Goal: Transaction & Acquisition: Purchase product/service

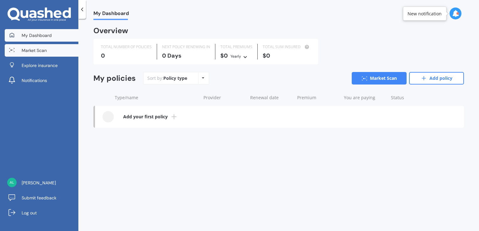
click at [39, 50] on span "Market Scan" at bounding box center [34, 50] width 25 height 6
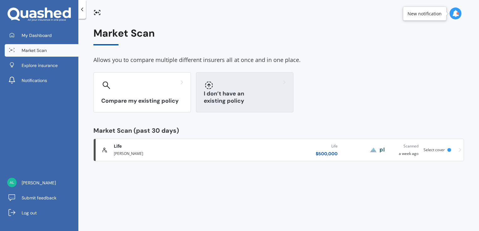
click at [234, 93] on div "I don’t have an existing policy" at bounding box center [245, 92] width 98 height 40
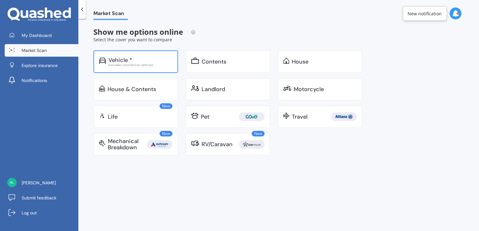
click at [143, 61] on div "Vehicle *" at bounding box center [141, 60] width 64 height 6
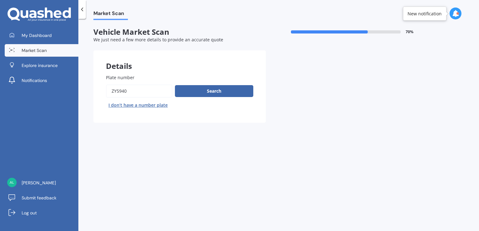
drag, startPoint x: 132, startPoint y: 92, endPoint x: 109, endPoint y: 90, distance: 22.7
click at [109, 90] on input "Plate number" at bounding box center [139, 91] width 66 height 13
type input "RM9834"
click at [200, 93] on button "Search" at bounding box center [214, 91] width 78 height 12
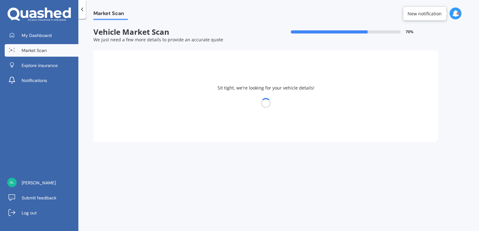
select select "25"
select select "08"
select select "1963"
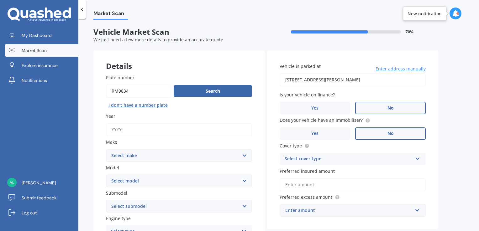
drag, startPoint x: 131, startPoint y: 91, endPoint x: 126, endPoint y: 91, distance: 5.0
click at [126, 91] on input "Plate number" at bounding box center [138, 91] width 65 height 13
type input "RM9835"
click at [208, 92] on button "Search" at bounding box center [213, 91] width 78 height 12
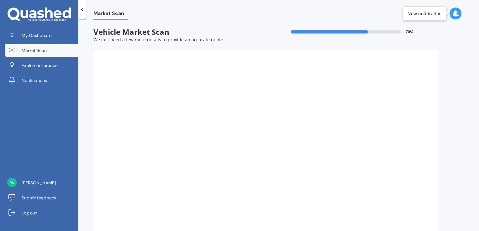
type input "1992"
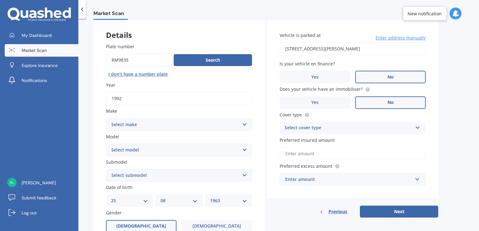
scroll to position [31, 0]
drag, startPoint x: 379, startPoint y: 47, endPoint x: 257, endPoint y: 39, distance: 121.7
click at [257, 39] on div "Details Plate number Search I don’t have a number plate Year [DATE] Make Select…" at bounding box center [265, 204] width 345 height 370
type input "[STREET_ADDRESS]"
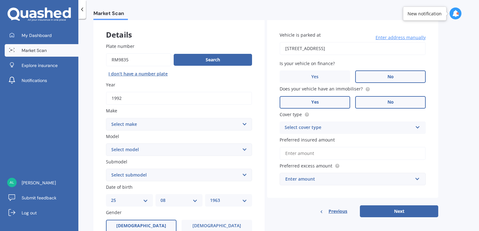
click at [319, 102] on label "Yes" at bounding box center [315, 102] width 71 height 13
click at [0, 0] on input "Yes" at bounding box center [0, 0] width 0 height 0
click at [303, 130] on div "Select cover type" at bounding box center [349, 128] width 128 height 8
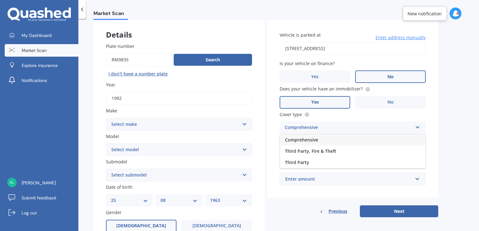
click at [303, 141] on span "Comprehensive" at bounding box center [301, 140] width 33 height 6
click at [302, 155] on input "Preferred insured amount" at bounding box center [353, 153] width 146 height 13
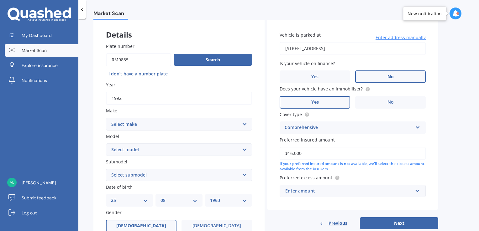
type input "$16,000"
click at [149, 125] on select "Select make AC ALFA ROMEO ASTON [PERSON_NAME] AUDI AUSTIN BEDFORD BENTLEY BMW B…" at bounding box center [179, 124] width 146 height 13
click at [106, 118] on select "Select make AC ALFA ROMEO ASTON [PERSON_NAME] AUDI AUSTIN BEDFORD BENTLEY BMW B…" at bounding box center [179, 124] width 146 height 13
click at [139, 125] on select "Select make AC ALFA ROMEO ASTON [PERSON_NAME] AUDI AUSTIN BEDFORD BENTLEY BMW B…" at bounding box center [179, 124] width 146 height 13
select select "NISSAN"
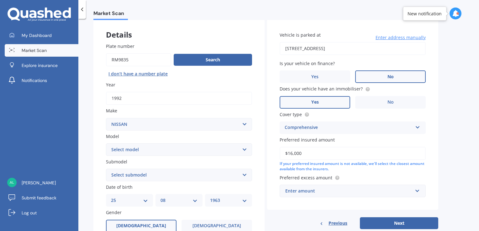
click at [106, 118] on select "Select make AC ALFA ROMEO ASTON [PERSON_NAME] AUDI AUSTIN BEDFORD BENTLEY BMW B…" at bounding box center [179, 124] width 146 height 13
click at [149, 148] on select "Select model C5 E5 O9" at bounding box center [179, 150] width 146 height 13
click at [147, 151] on select "Select model 1200 180SX 200SX 300ZX 350Z 370Z Ad Altima ARIYA Atlas Avenir Basa…" at bounding box center [179, 150] width 146 height 13
select select "PATROL"
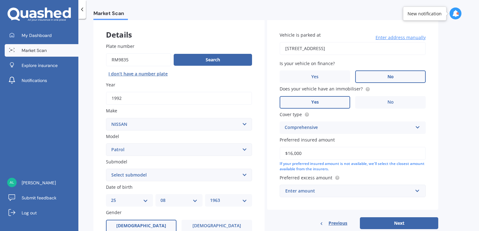
click at [106, 144] on select "Select model 1200 180SX 200SX 300ZX 350Z 370Z Ad Altima ARIYA Atlas Avenir Basa…" at bounding box center [179, 150] width 146 height 13
click at [147, 174] on select "Select submodel" at bounding box center [179, 175] width 146 height 13
select select "4WD PETROL"
click at [106, 169] on select "Select submodel (All other) 4WD Diesel 4WD Diesel Turbo 4WD Petrol 4WD Petrol T…" at bounding box center [179, 175] width 146 height 13
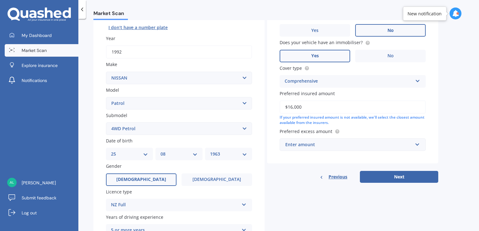
scroll to position [94, 0]
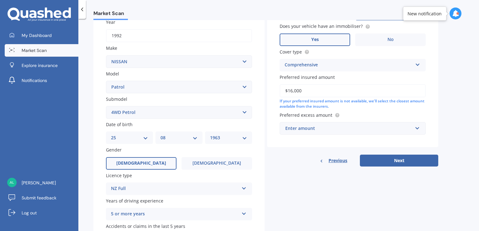
click at [144, 140] on select "DD 01 02 03 04 05 06 07 08 09 10 11 12 13 14 15 16 17 18 19 20 21 22 23 24 25 2…" at bounding box center [129, 138] width 37 height 7
select select "17"
click at [111, 135] on select "DD 01 02 03 04 05 06 07 08 09 10 11 12 13 14 15 16 17 18 19 20 21 22 23 24 25 2…" at bounding box center [129, 138] width 37 height 7
click at [194, 139] on select "MM 01 02 03 04 05 06 07 08 09 10 11 12" at bounding box center [179, 138] width 37 height 7
select select "04"
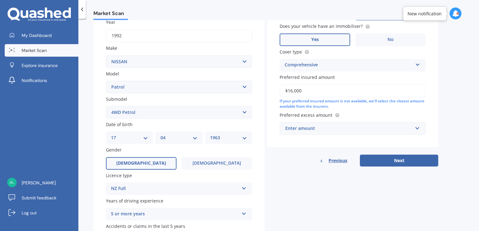
click at [161, 135] on select "MM 01 02 03 04 05 06 07 08 09 10 11 12" at bounding box center [179, 138] width 37 height 7
click at [245, 139] on select "YYYY 2025 2024 2023 2022 2021 2020 2019 2018 2017 2016 2015 2014 2013 2012 2011…" at bounding box center [228, 138] width 37 height 7
select select "1973"
click at [210, 135] on select "YYYY 2025 2024 2023 2022 2021 2020 2019 2018 2017 2016 2015 2014 2013 2012 2011…" at bounding box center [228, 138] width 37 height 7
click at [215, 162] on span "[DEMOGRAPHIC_DATA]" at bounding box center [217, 163] width 50 height 5
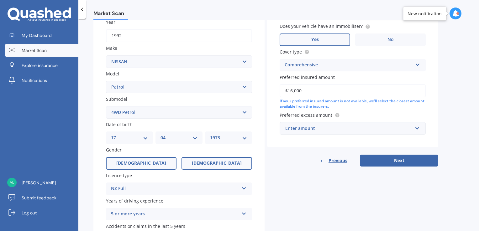
click at [0, 0] on input "[DEMOGRAPHIC_DATA]" at bounding box center [0, 0] width 0 height 0
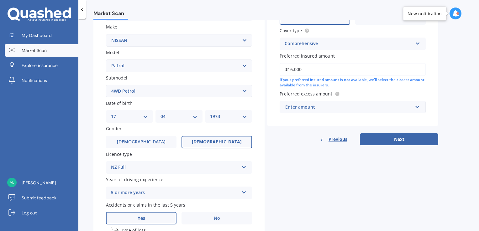
scroll to position [125, 0]
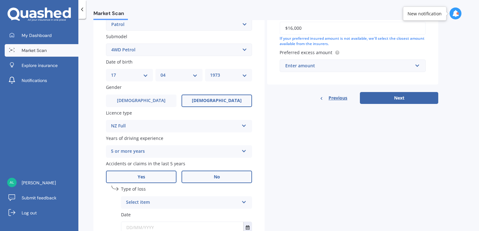
click at [219, 180] on span "No" at bounding box center [217, 177] width 6 height 5
click at [0, 0] on input "No" at bounding box center [0, 0] width 0 height 0
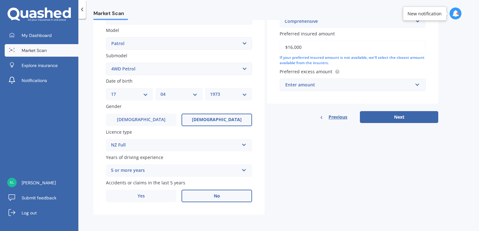
click at [312, 86] on div "Enter amount" at bounding box center [348, 85] width 127 height 7
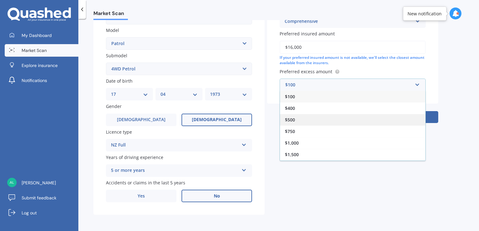
click at [302, 122] on div "$500" at bounding box center [353, 120] width 146 height 12
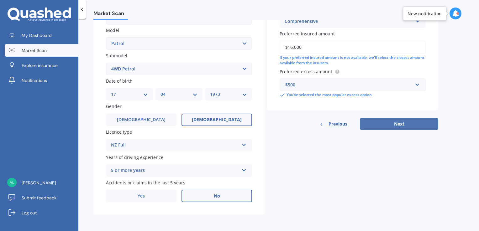
click at [405, 127] on button "Next" at bounding box center [399, 124] width 78 height 12
select select "17"
select select "04"
select select "1973"
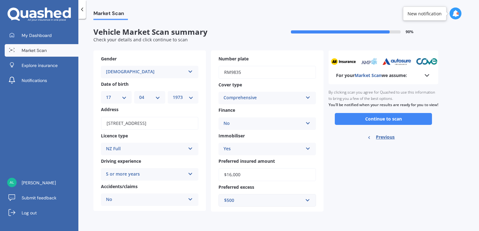
scroll to position [0, 0]
click at [381, 125] on button "Continue to scan" at bounding box center [383, 119] width 97 height 12
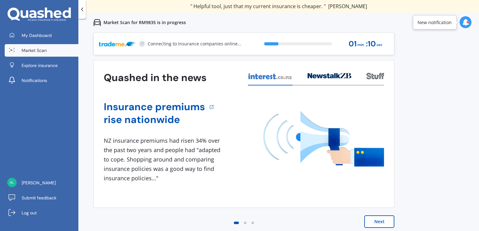
click at [377, 220] on button "Next" at bounding box center [379, 222] width 30 height 13
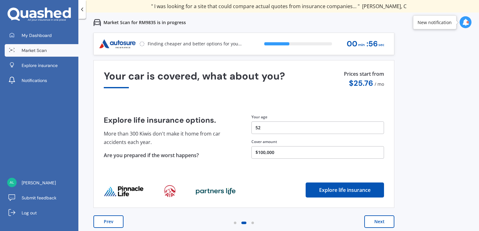
click at [263, 127] on button "52" at bounding box center [318, 128] width 133 height 13
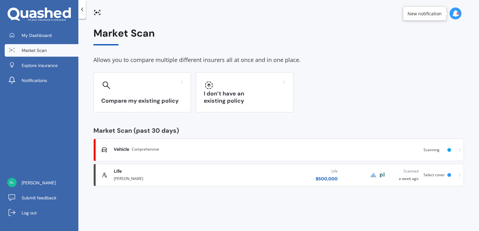
click at [160, 152] on div "Vehicle Comprehensive" at bounding box center [228, 149] width 229 height 6
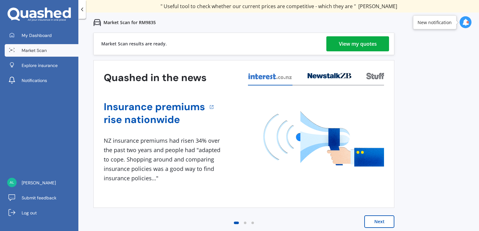
click at [363, 46] on div "View my quotes" at bounding box center [358, 43] width 38 height 15
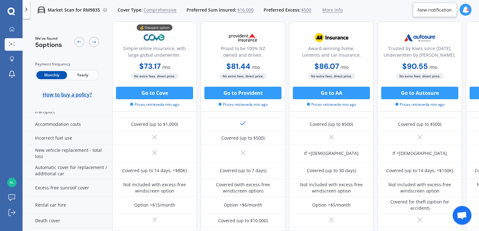
scroll to position [188, 0]
